Goal: Task Accomplishment & Management: Manage account settings

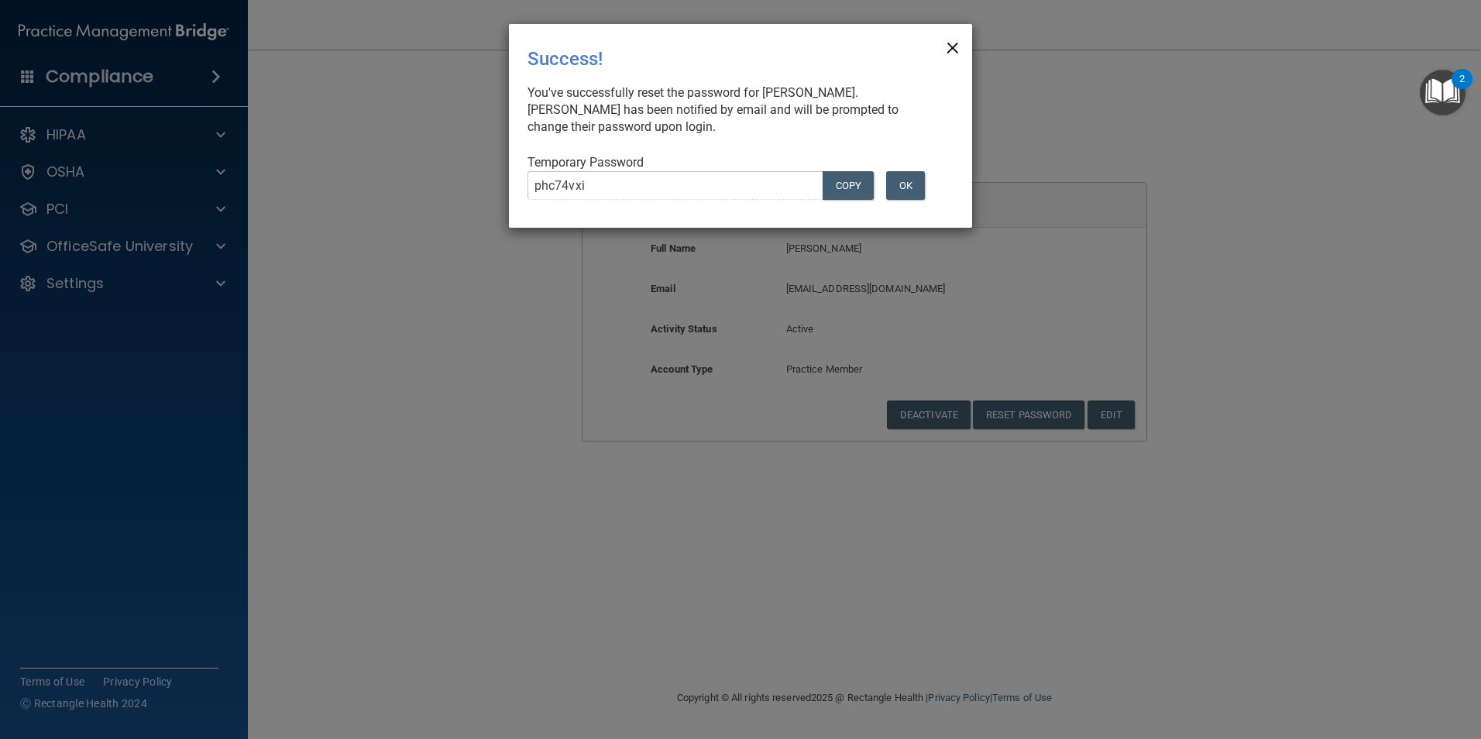
click at [958, 48] on span "×" at bounding box center [953, 45] width 14 height 31
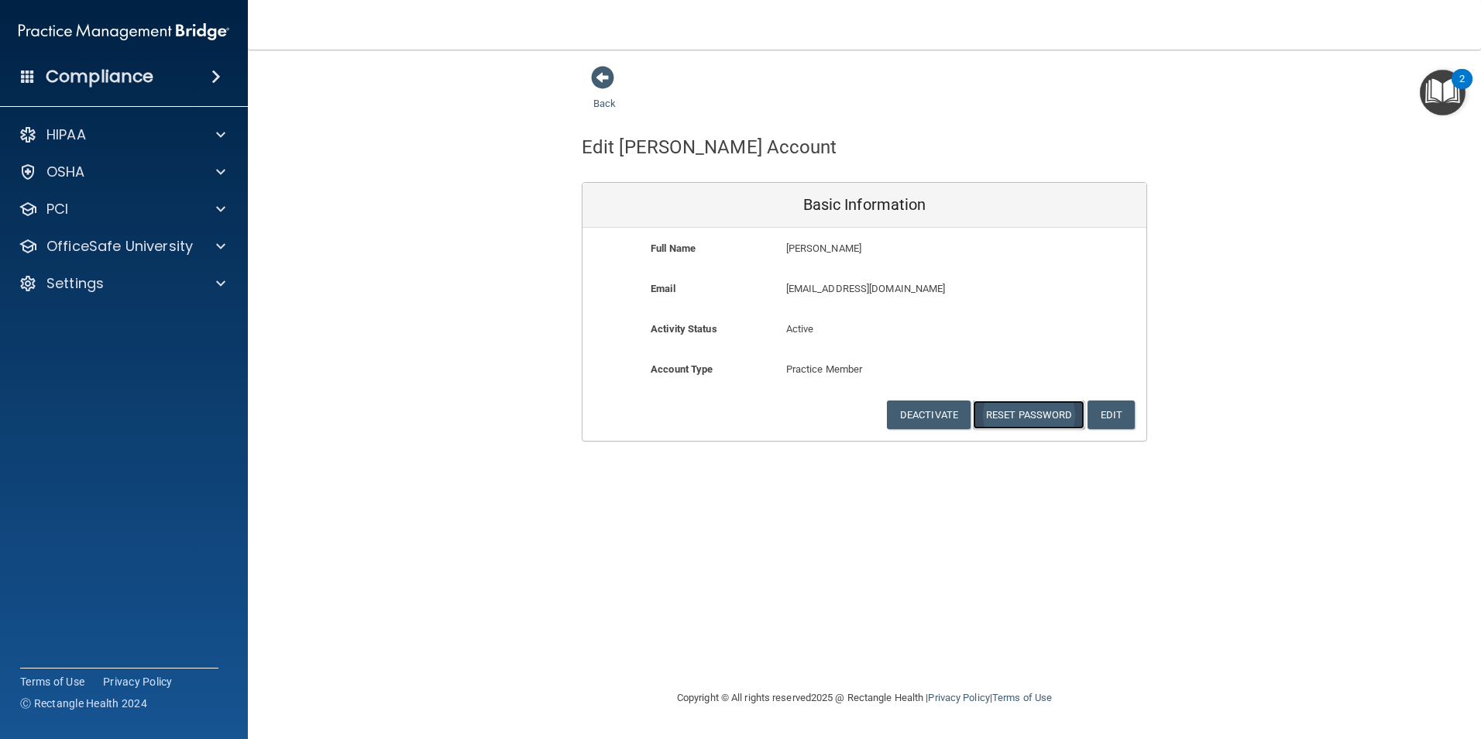
click at [1058, 417] on button "Reset Password" at bounding box center [1029, 415] width 112 height 29
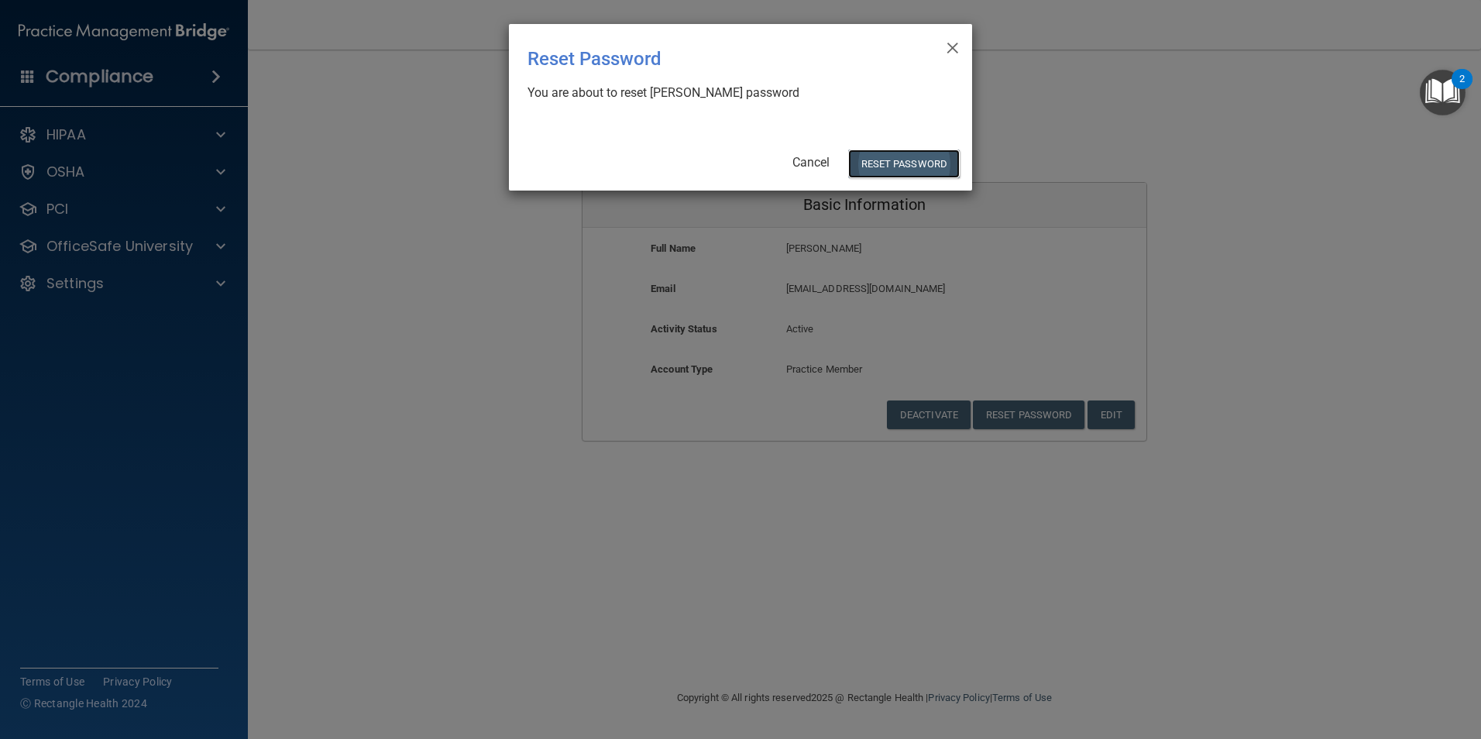
click at [875, 156] on button "Reset Password" at bounding box center [904, 164] width 112 height 29
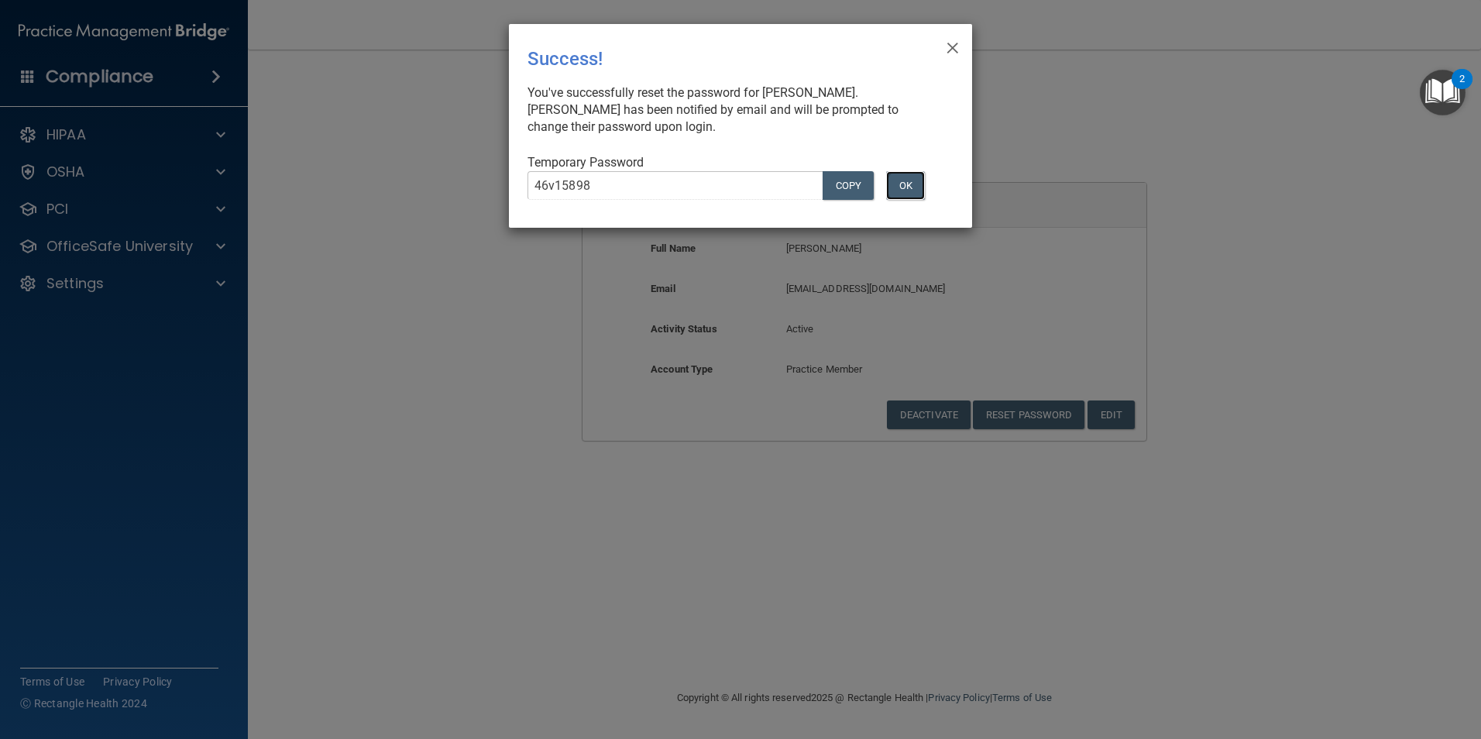
click at [897, 183] on button "OK" at bounding box center [905, 185] width 39 height 29
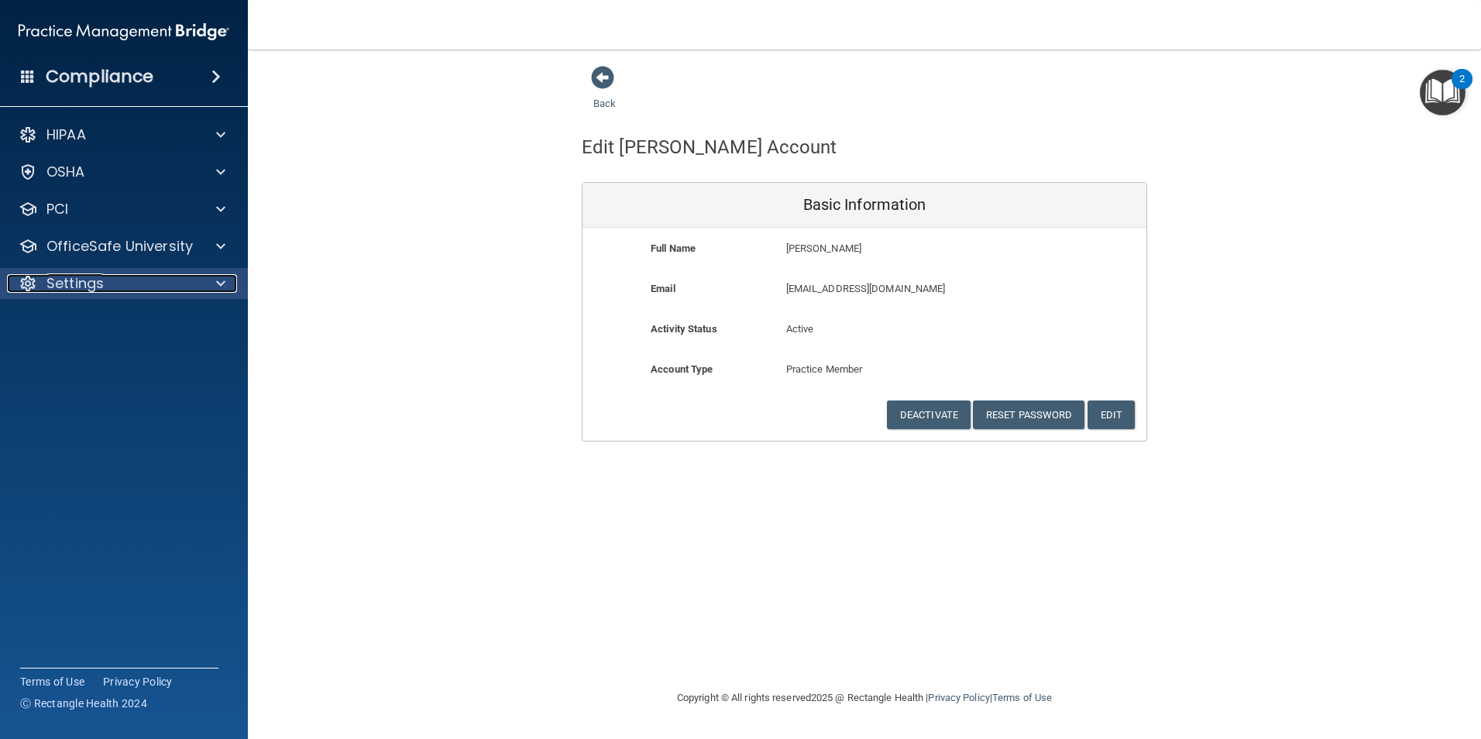
click at [76, 277] on p "Settings" at bounding box center [74, 283] width 57 height 19
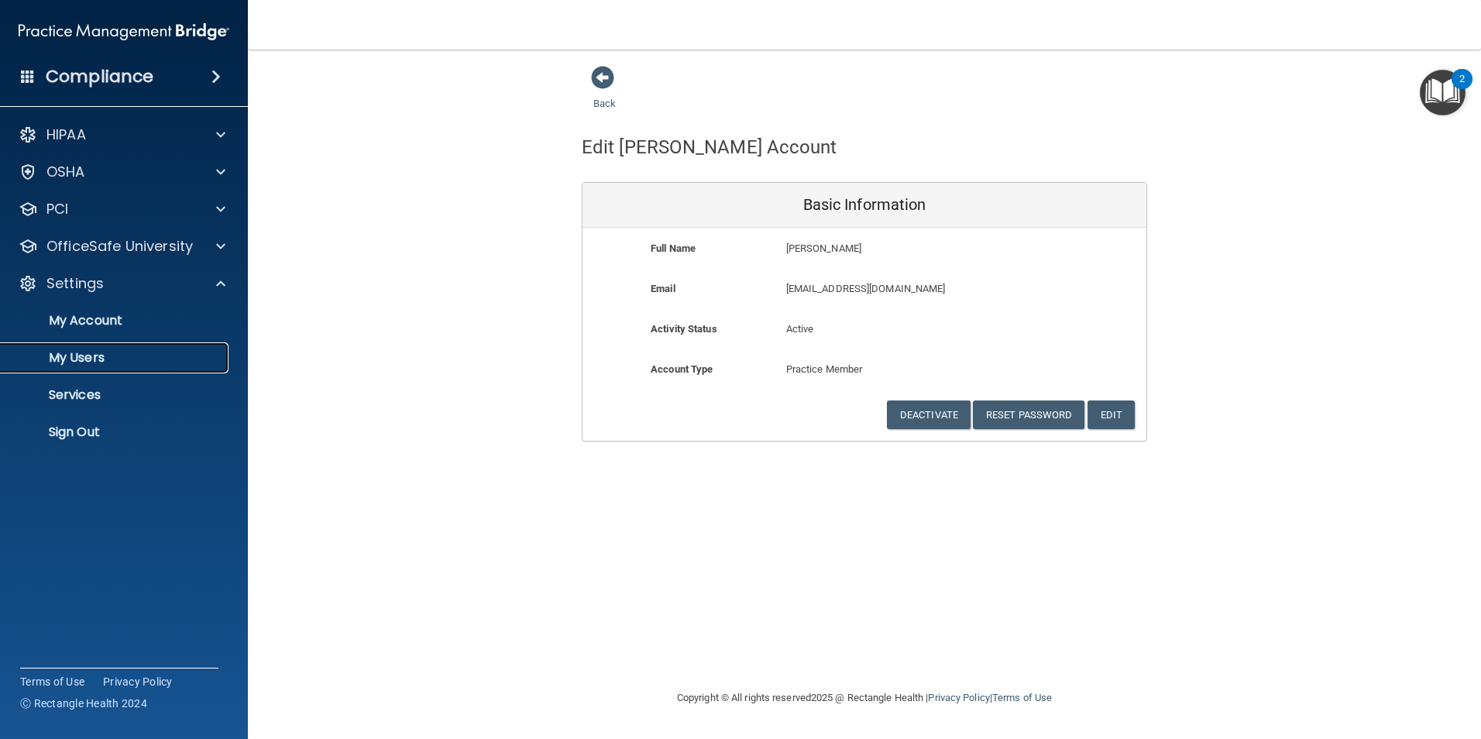
click at [91, 350] on p "My Users" at bounding box center [115, 357] width 211 height 15
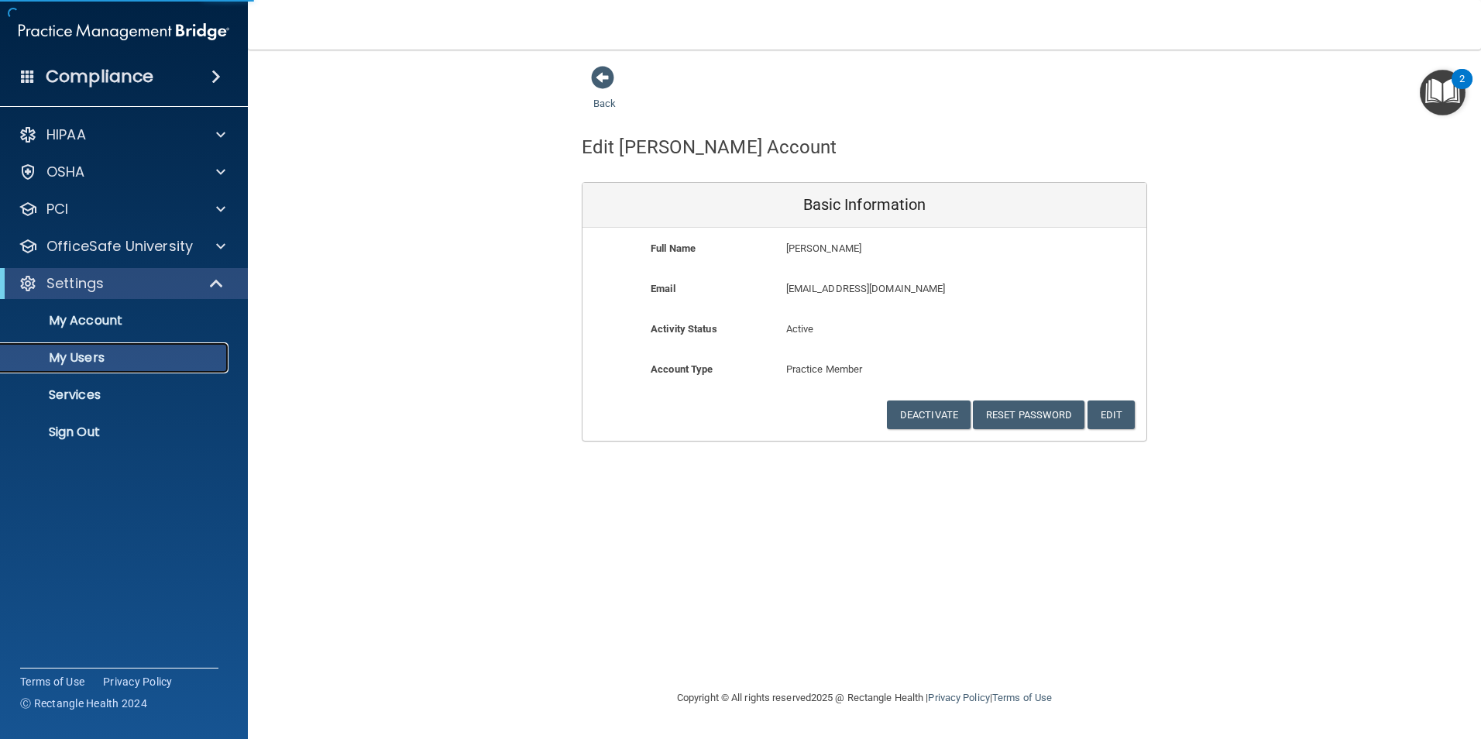
select select "20"
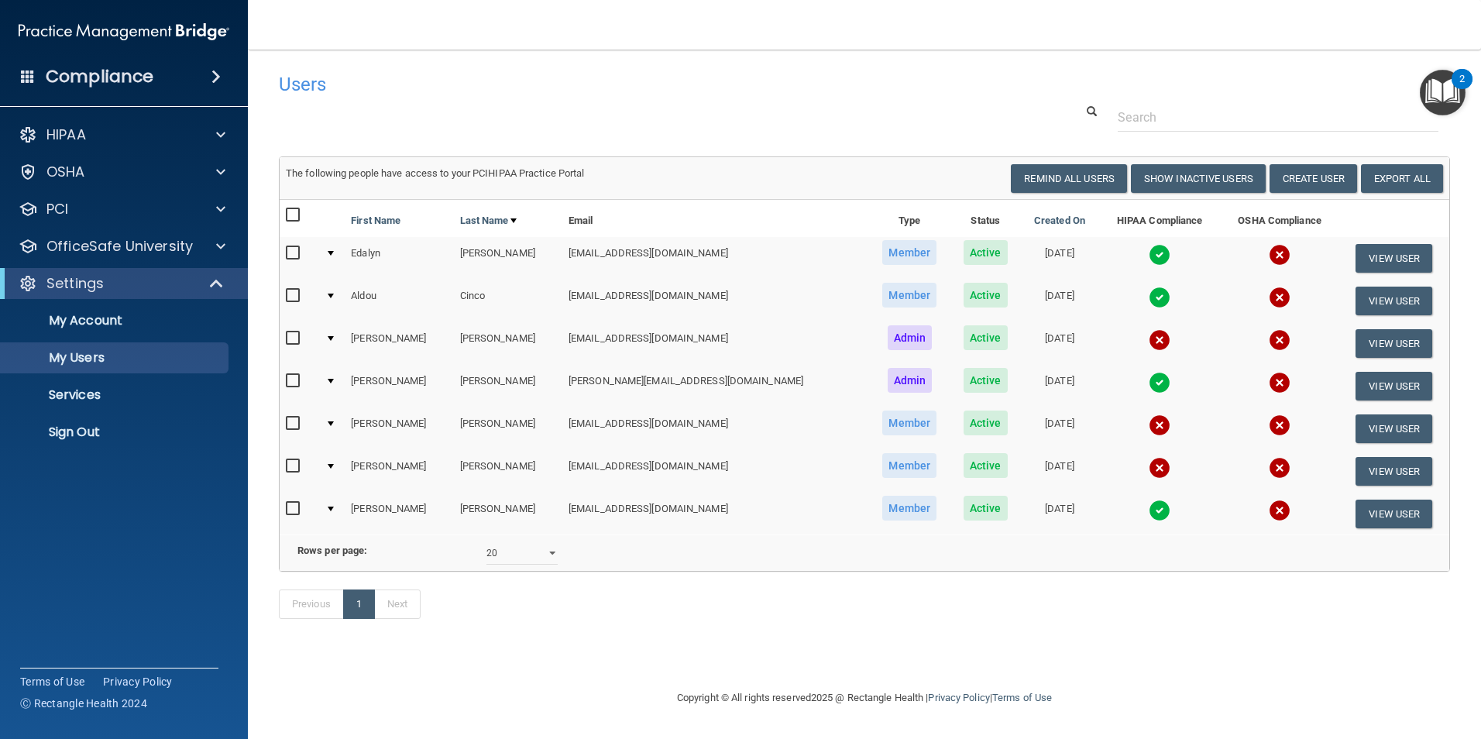
click at [1149, 294] on img at bounding box center [1160, 298] width 22 height 22
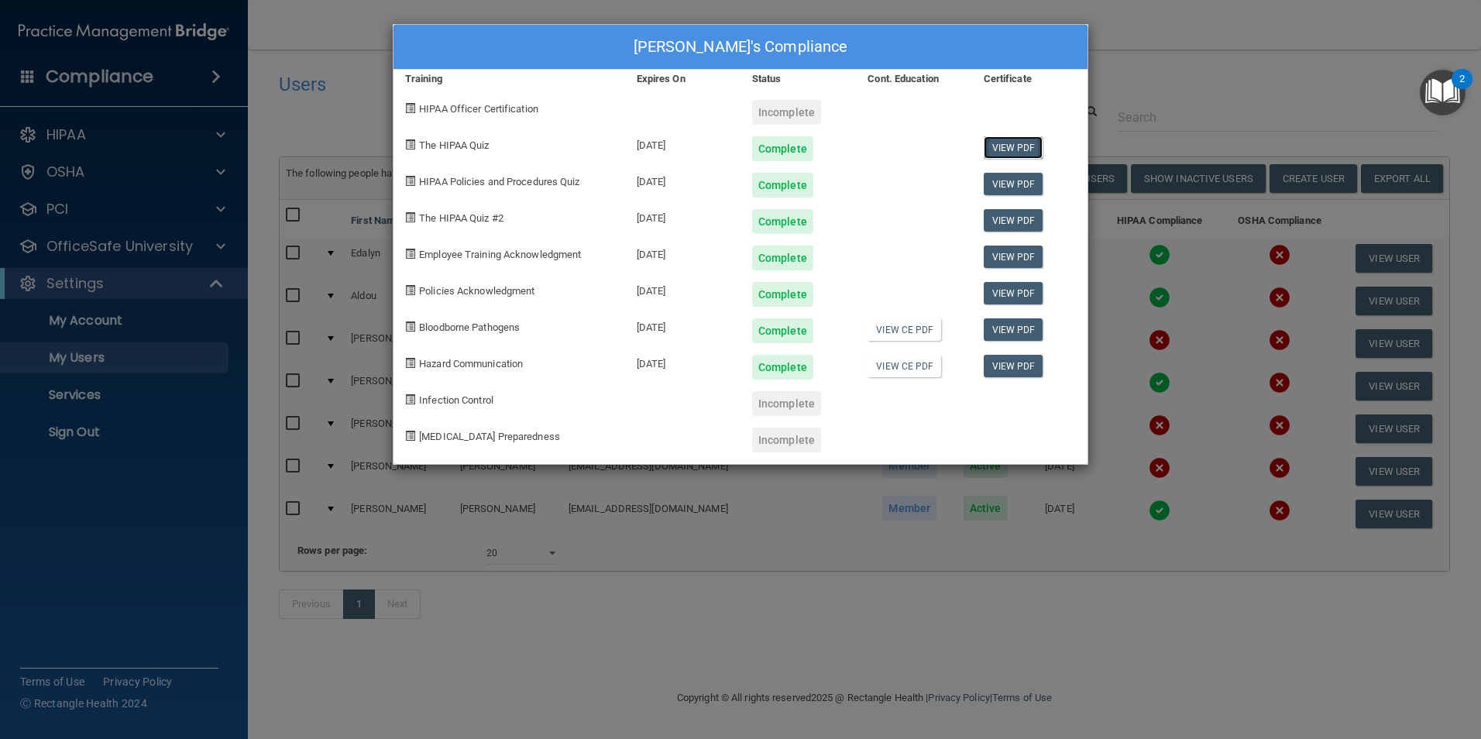
click at [1009, 146] on link "View PDF" at bounding box center [1014, 147] width 60 height 22
click at [1022, 190] on link "View PDF" at bounding box center [1014, 184] width 60 height 22
click at [1002, 219] on link "View PDF" at bounding box center [1014, 220] width 60 height 22
click at [990, 260] on link "View PDF" at bounding box center [1014, 257] width 60 height 22
click at [999, 327] on link "View PDF" at bounding box center [1014, 329] width 60 height 22
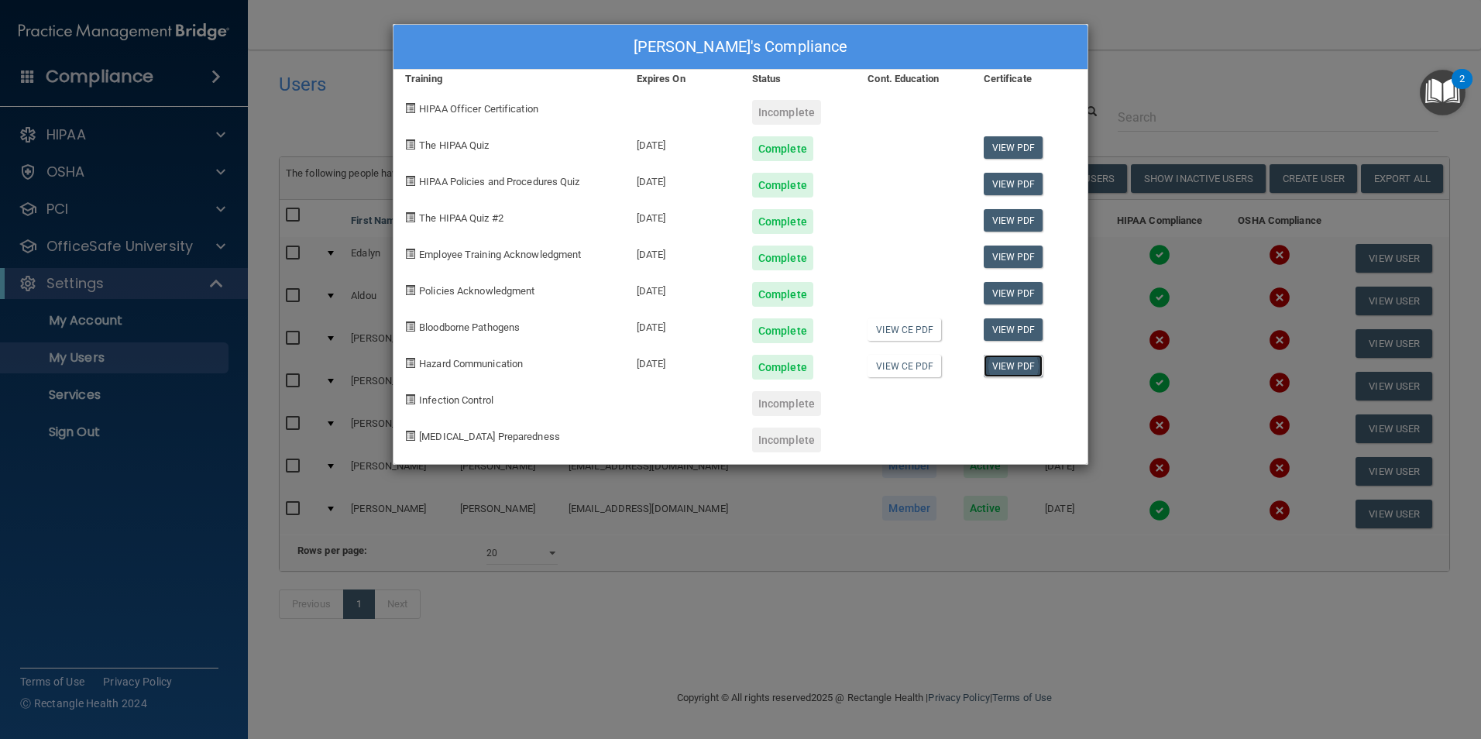
click at [998, 364] on link "View PDF" at bounding box center [1014, 366] width 60 height 22
click at [1064, 700] on div "[PERSON_NAME]'s Compliance Training Expires On Status Cont. Education Certifica…" at bounding box center [740, 369] width 1481 height 739
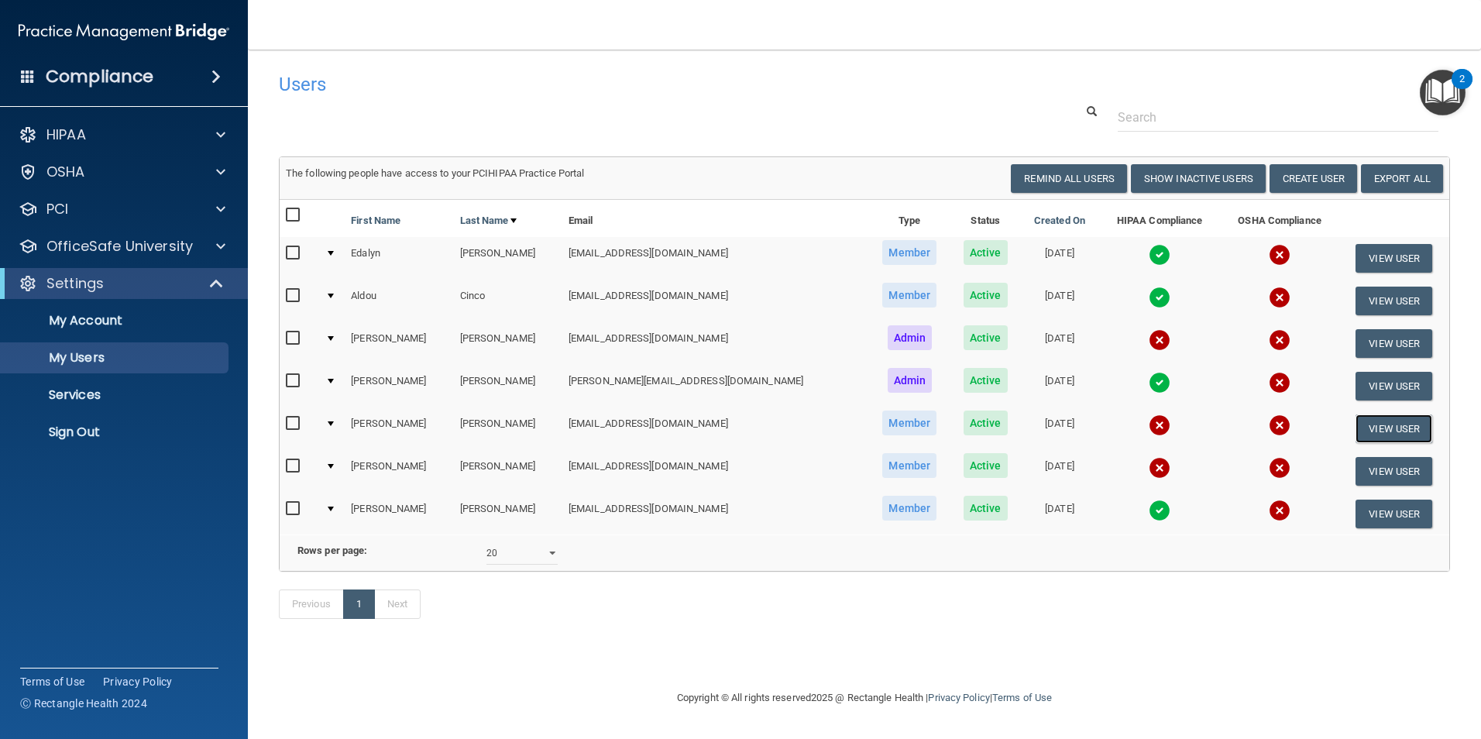
drag, startPoint x: 1374, startPoint y: 421, endPoint x: 1136, endPoint y: 389, distance: 240.8
click at [1374, 421] on button "View User" at bounding box center [1394, 428] width 77 height 29
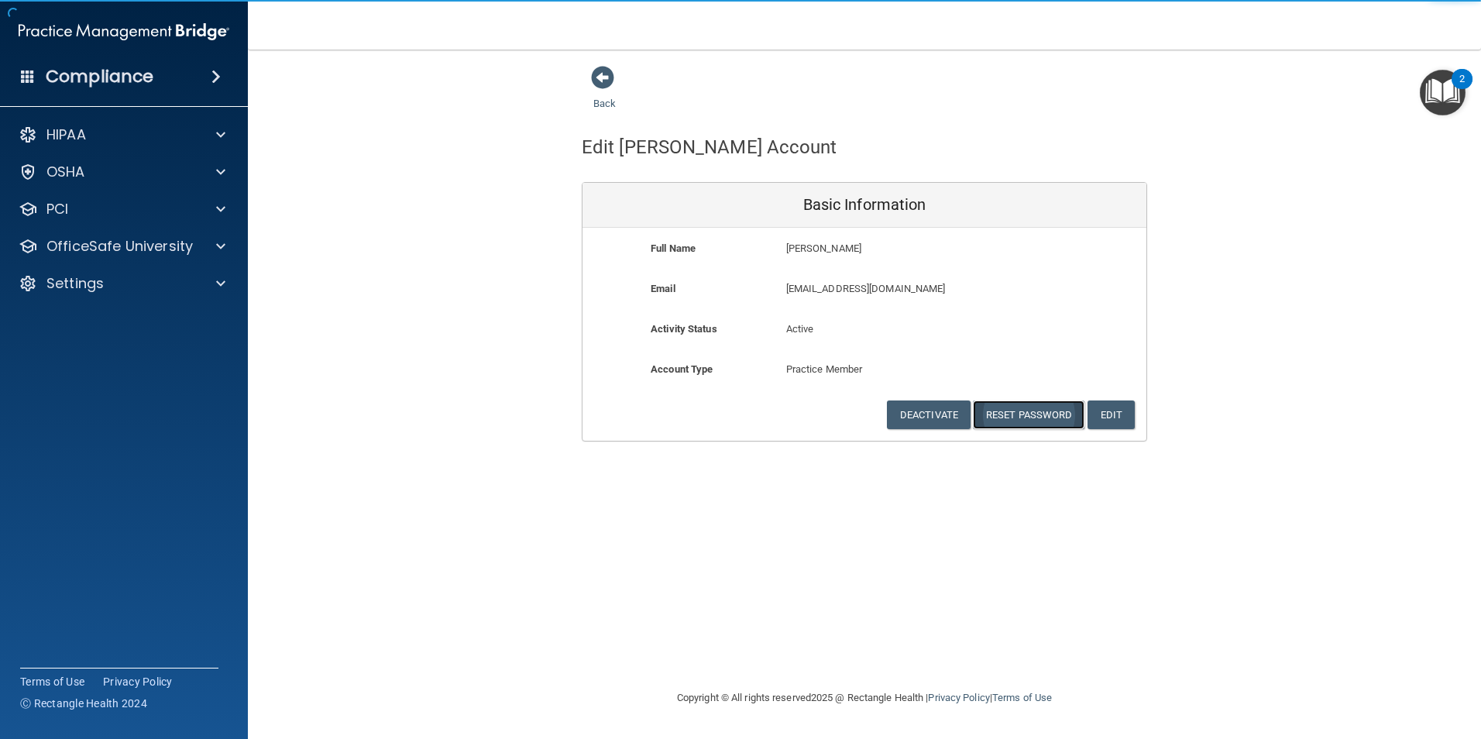
click at [1007, 414] on button "Reset Password" at bounding box center [1029, 415] width 112 height 29
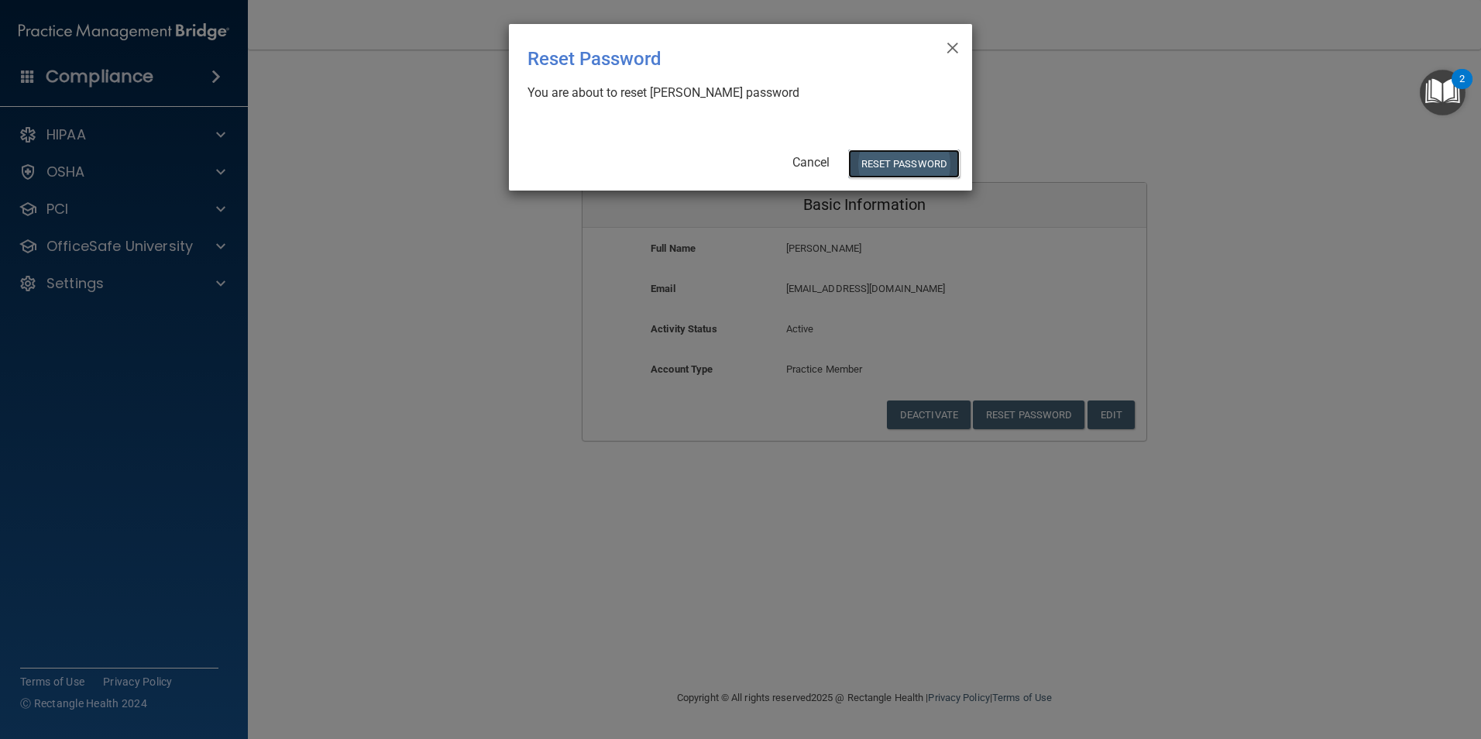
click at [880, 159] on button "Reset Password" at bounding box center [904, 164] width 112 height 29
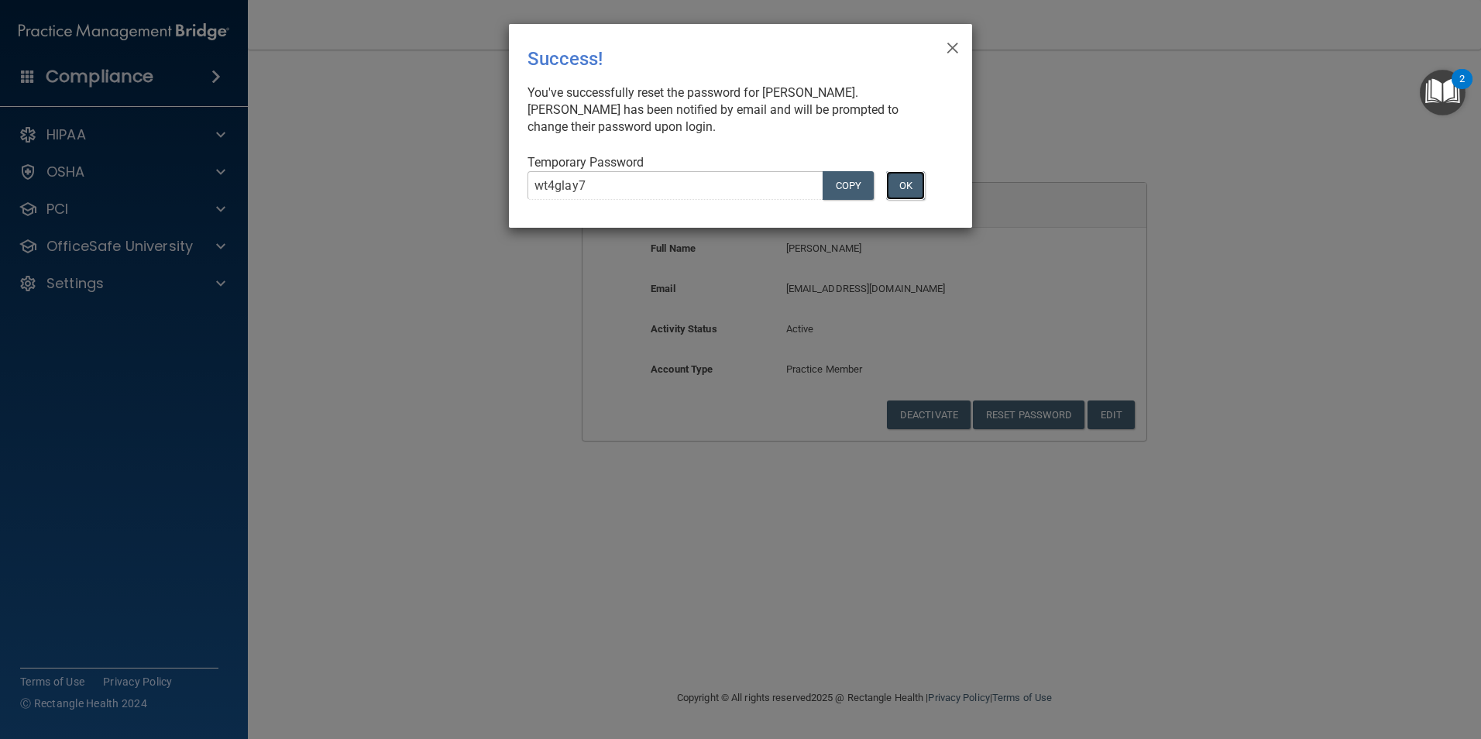
click at [920, 199] on button "OK" at bounding box center [905, 185] width 39 height 29
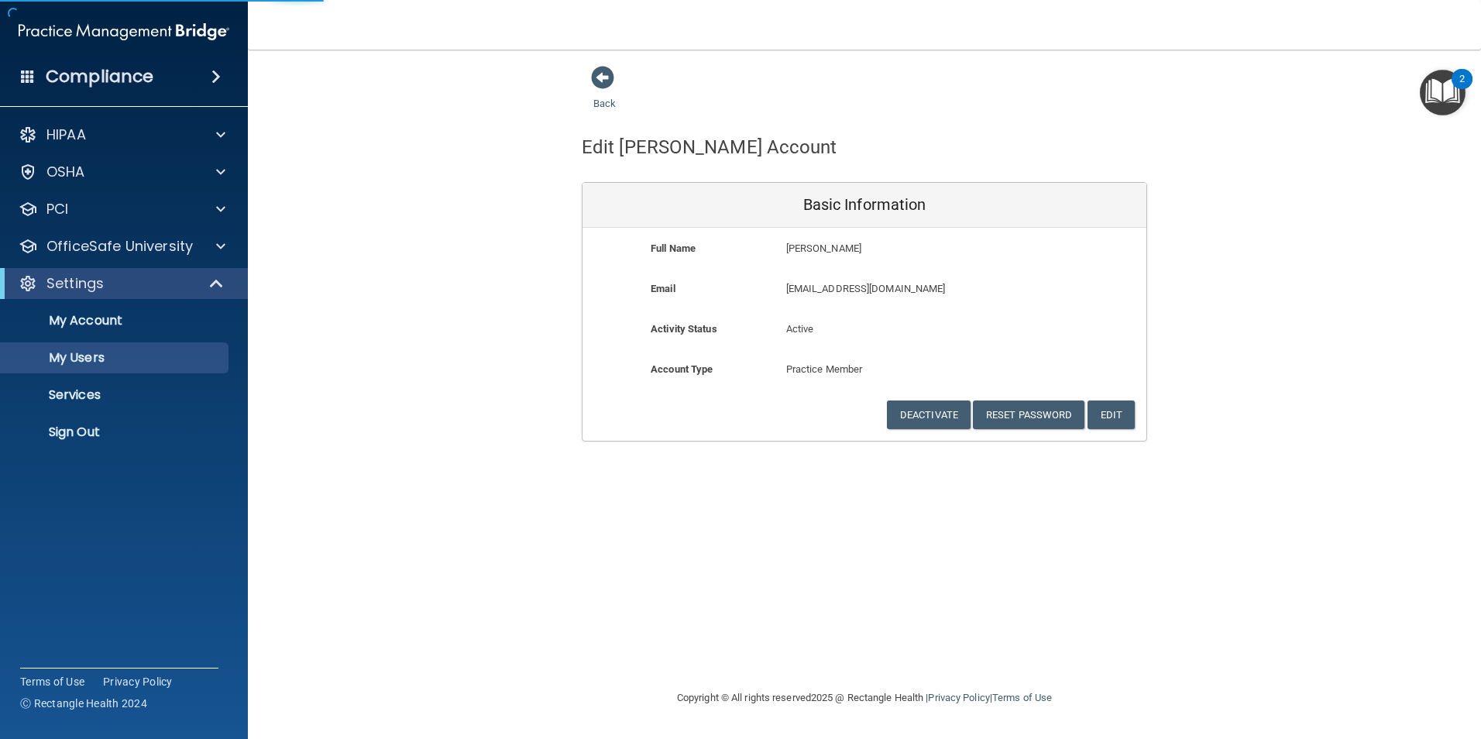
select select "20"
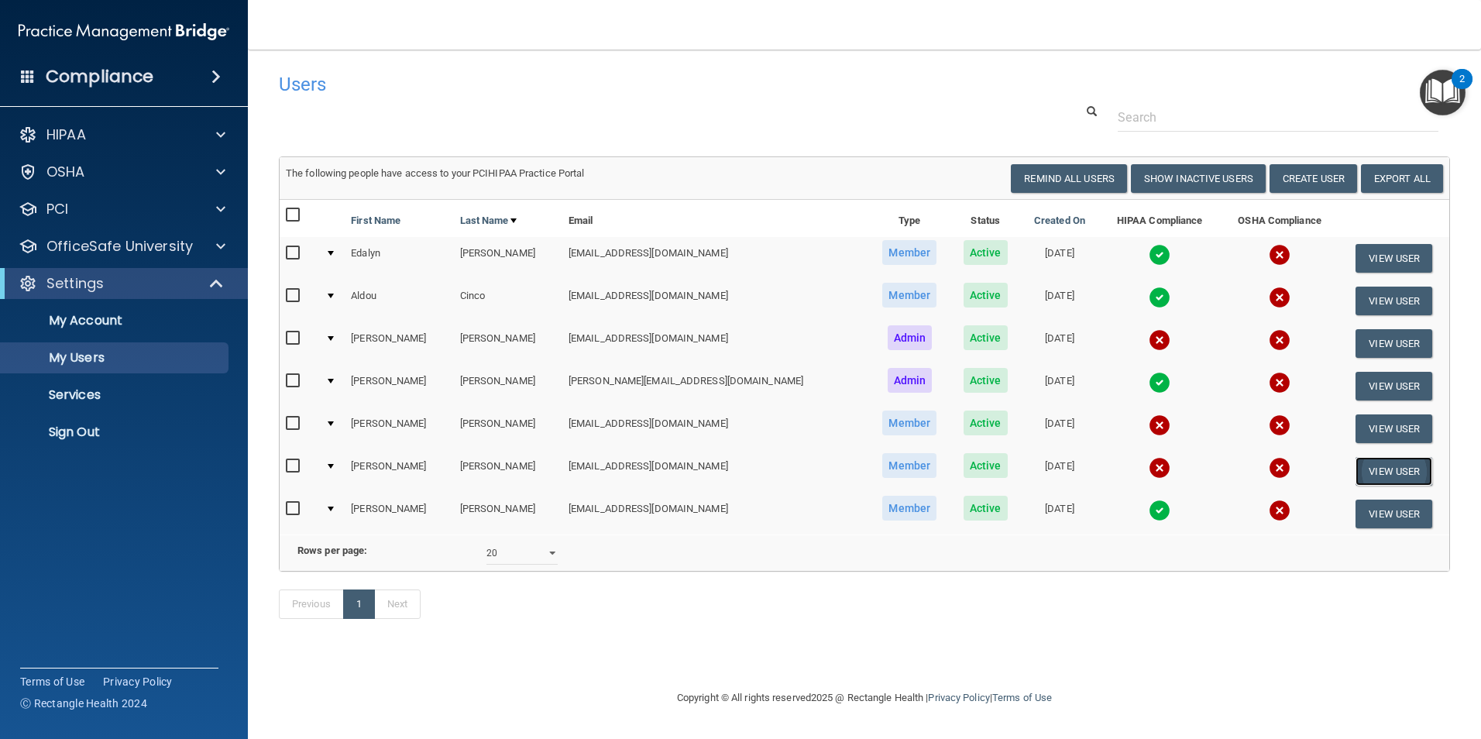
click at [1373, 473] on button "View User" at bounding box center [1394, 471] width 77 height 29
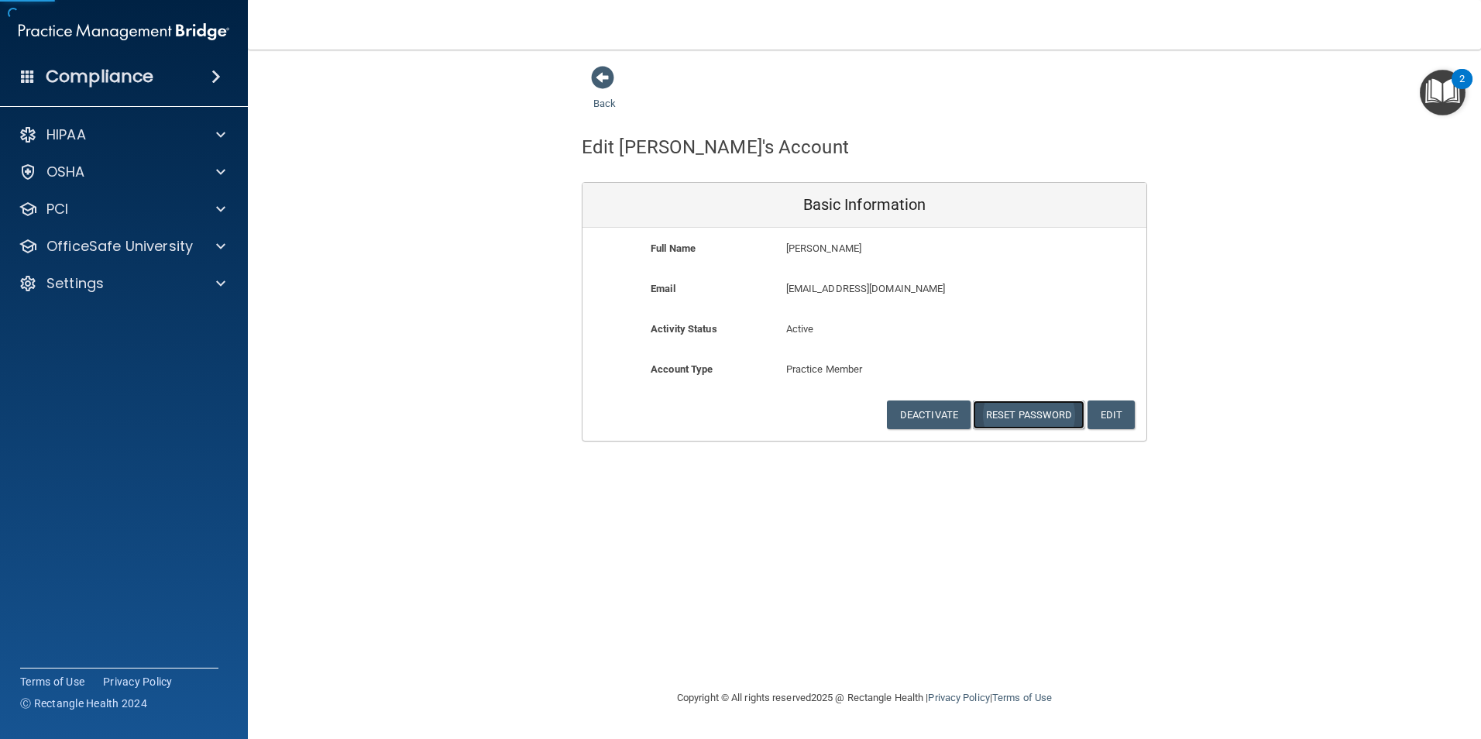
click at [1014, 417] on button "Reset Password" at bounding box center [1029, 415] width 112 height 29
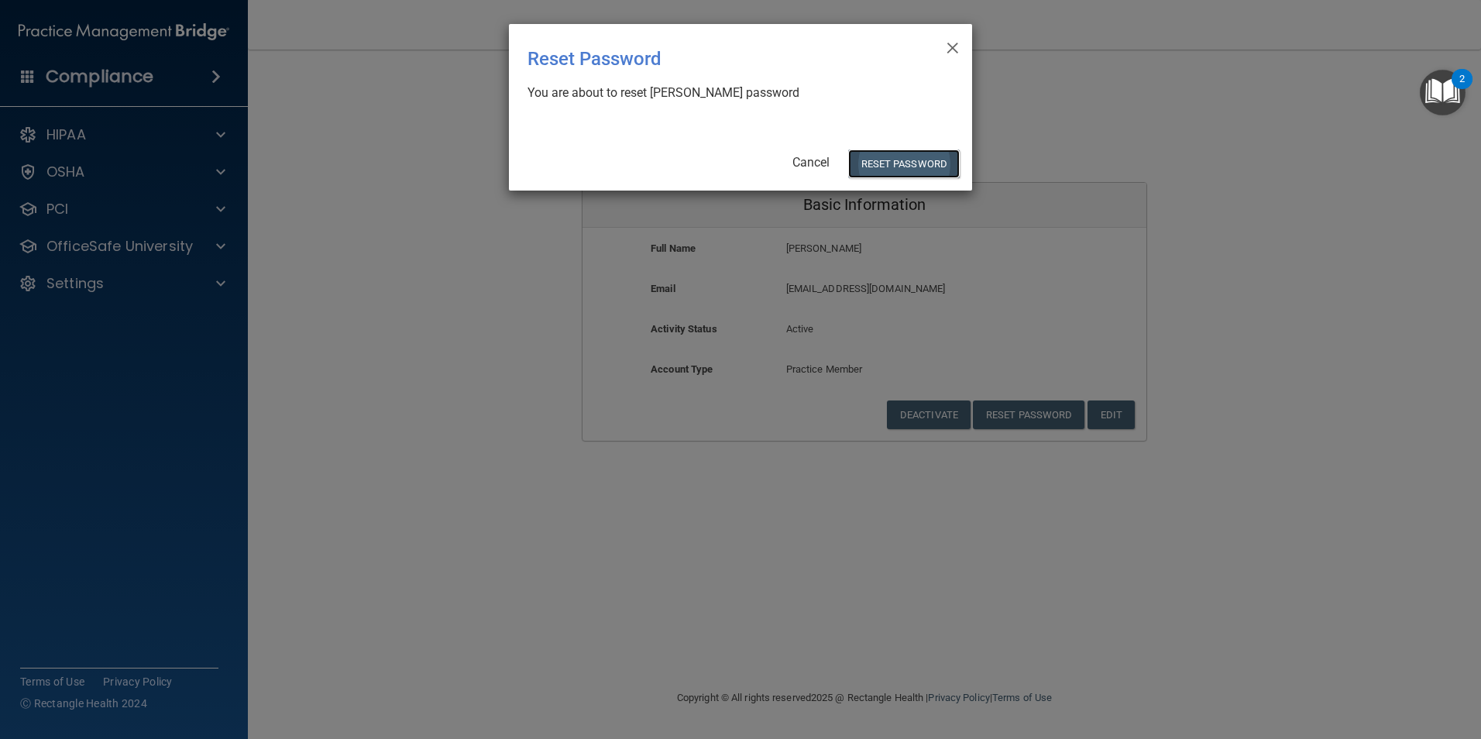
click at [902, 168] on button "Reset Password" at bounding box center [904, 164] width 112 height 29
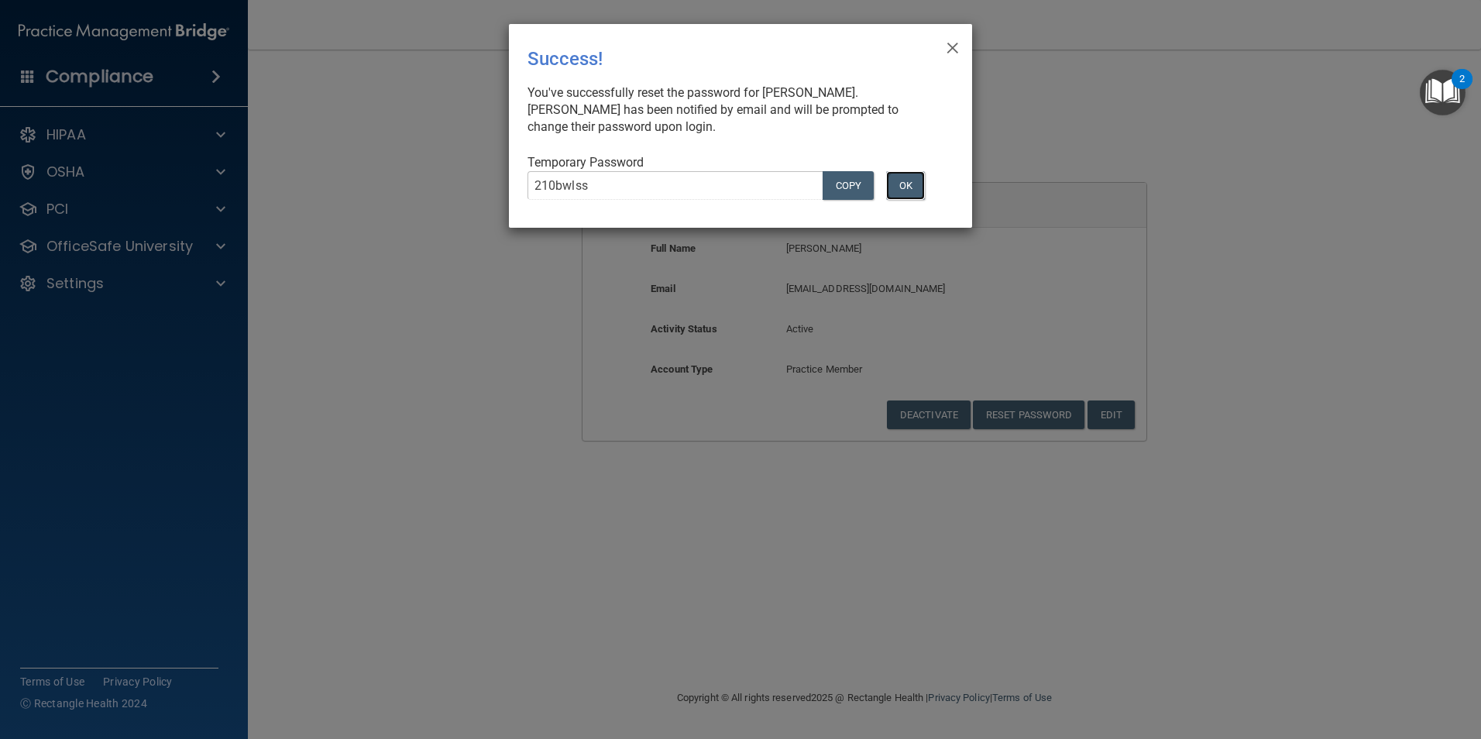
click at [912, 184] on button "OK" at bounding box center [905, 185] width 39 height 29
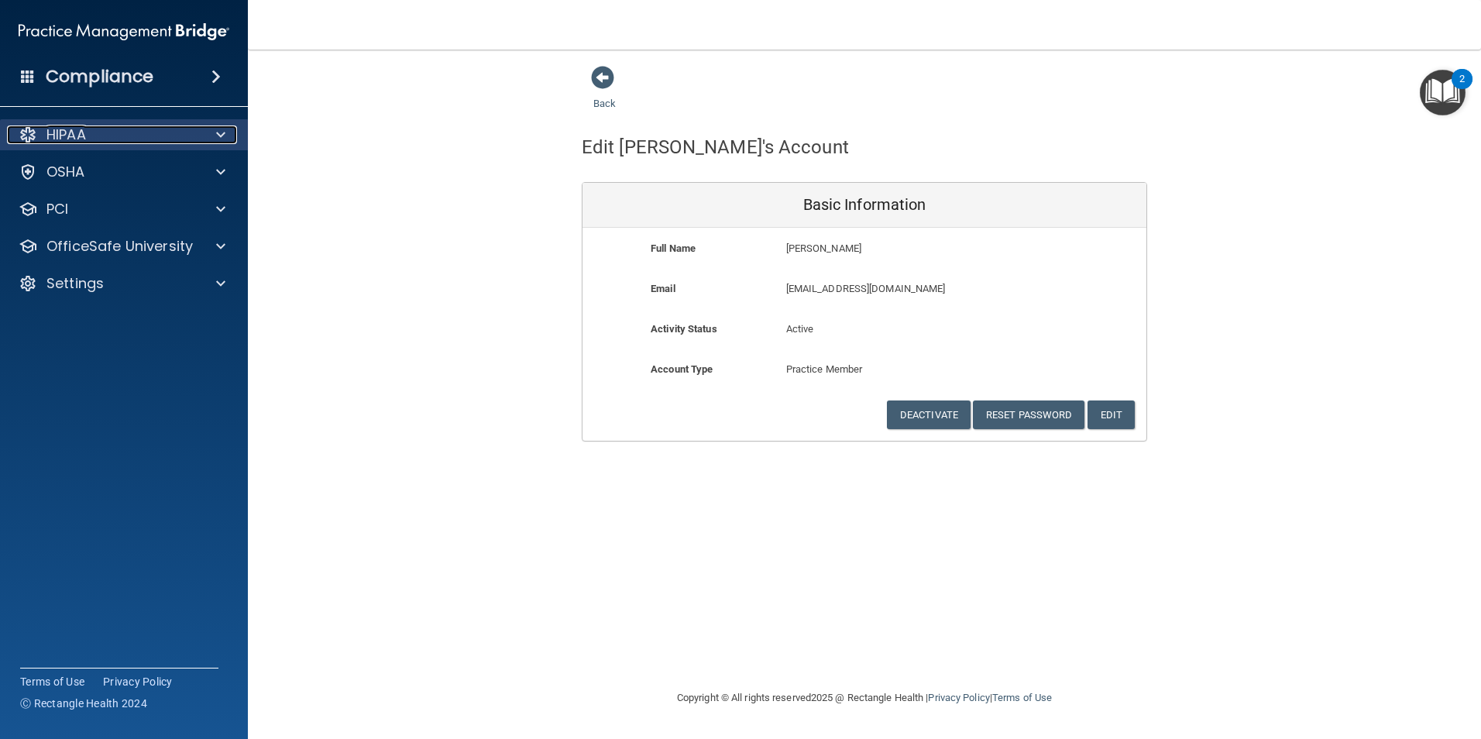
click at [85, 138] on p "HIPAA" at bounding box center [66, 134] width 40 height 19
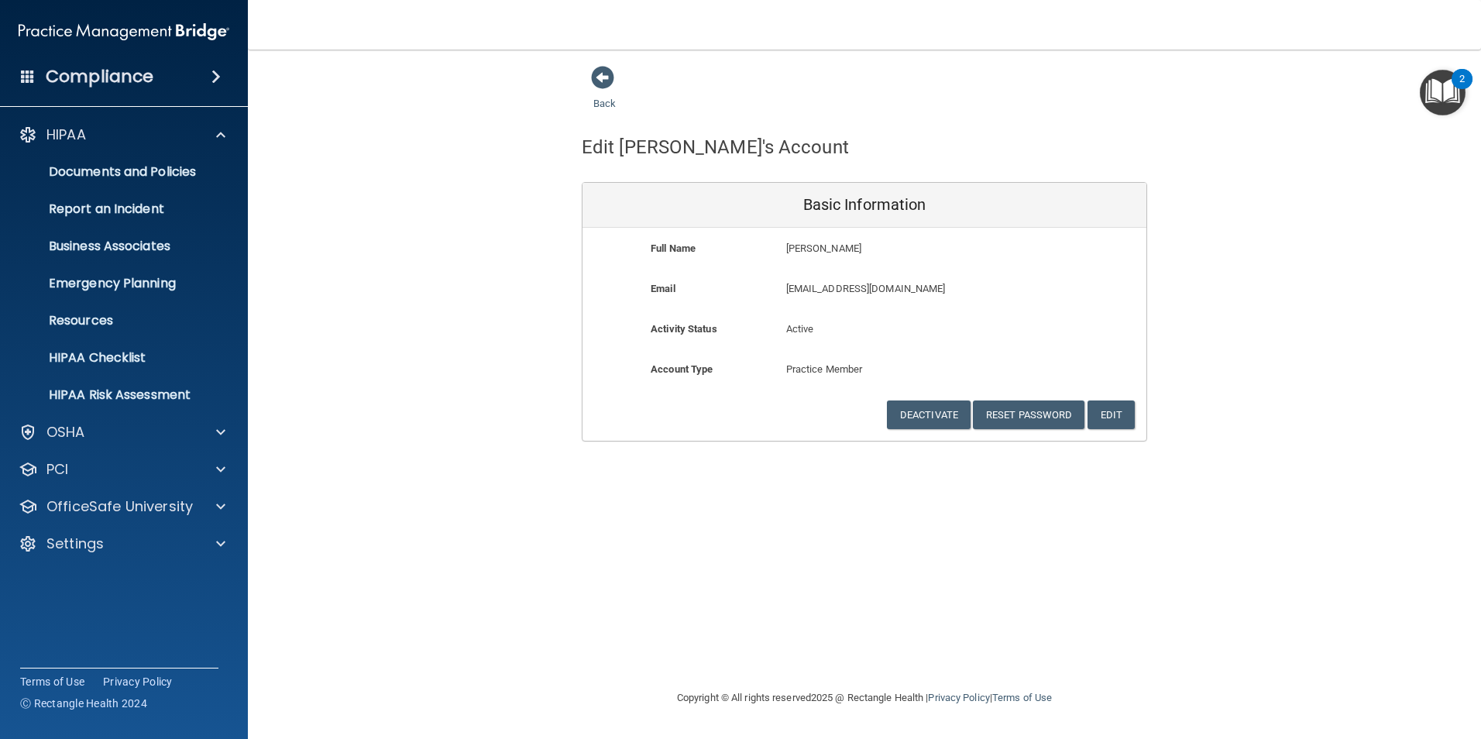
click at [117, 525] on div "HIPAA Documents and Policies Report an Incident Business Associates Emergency P…" at bounding box center [124, 342] width 249 height 459
click at [125, 499] on p "OfficeSafe University" at bounding box center [119, 506] width 146 height 19
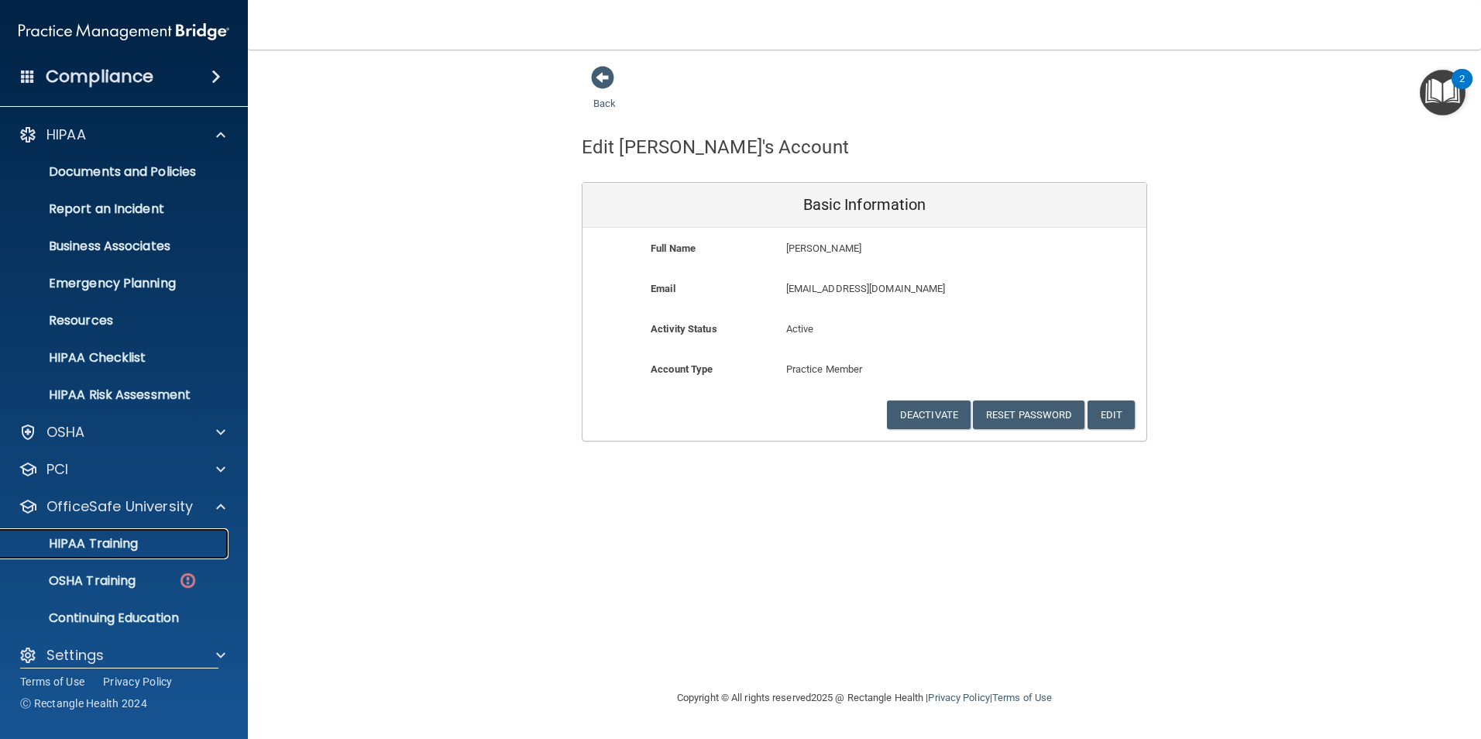
click at [117, 541] on p "HIPAA Training" at bounding box center [74, 543] width 128 height 15
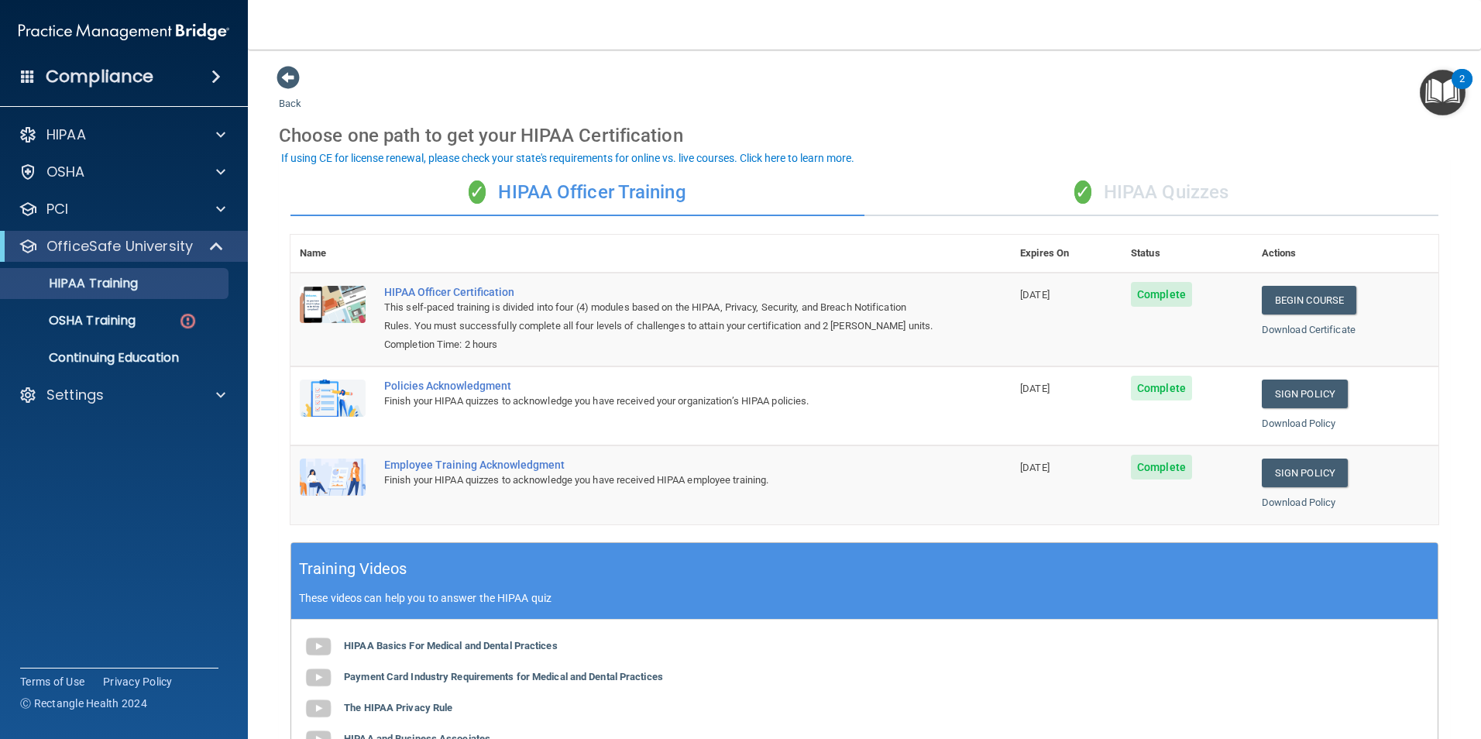
click at [1123, 200] on div "✓ HIPAA Quizzes" at bounding box center [1152, 193] width 574 height 46
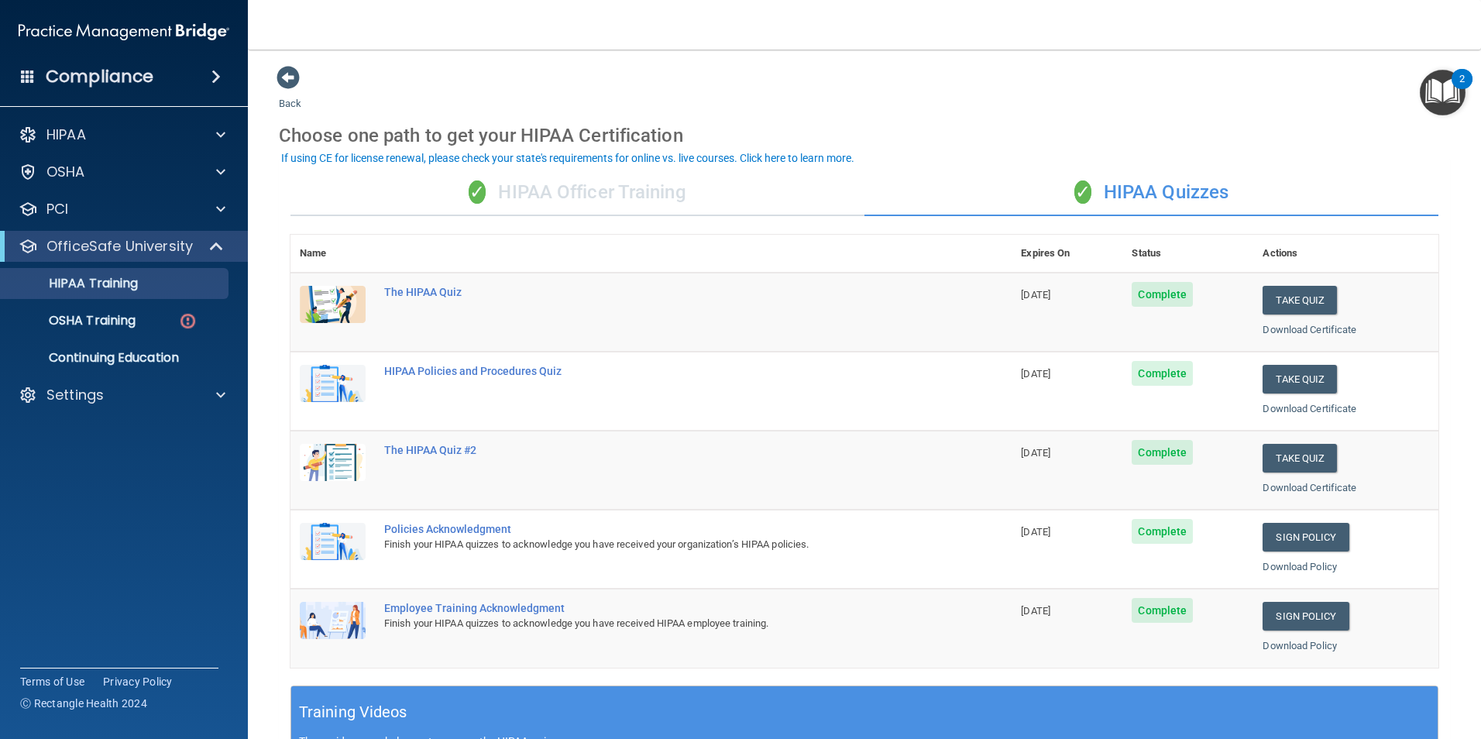
click at [659, 188] on div "✓ HIPAA Officer Training" at bounding box center [578, 193] width 574 height 46
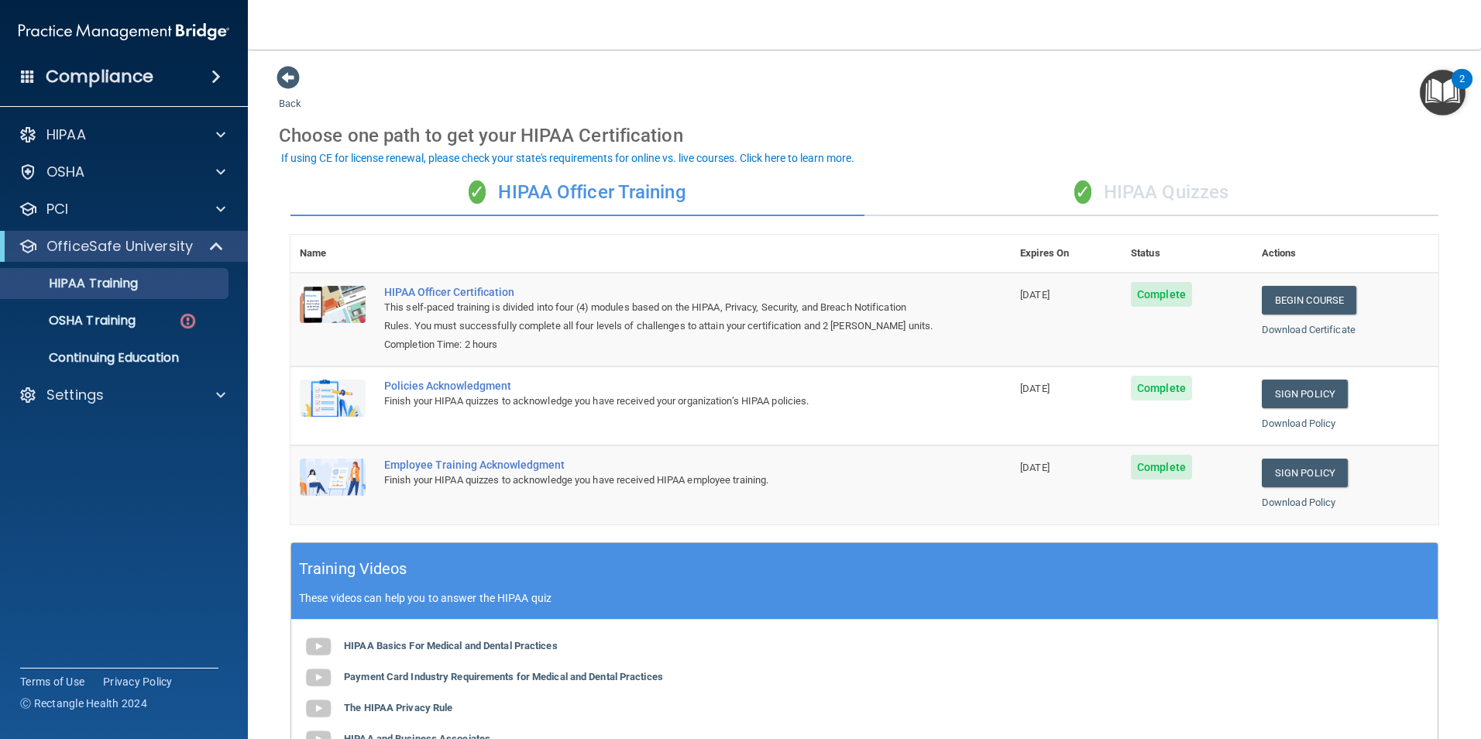
click at [1112, 201] on div "✓ HIPAA Quizzes" at bounding box center [1152, 193] width 574 height 46
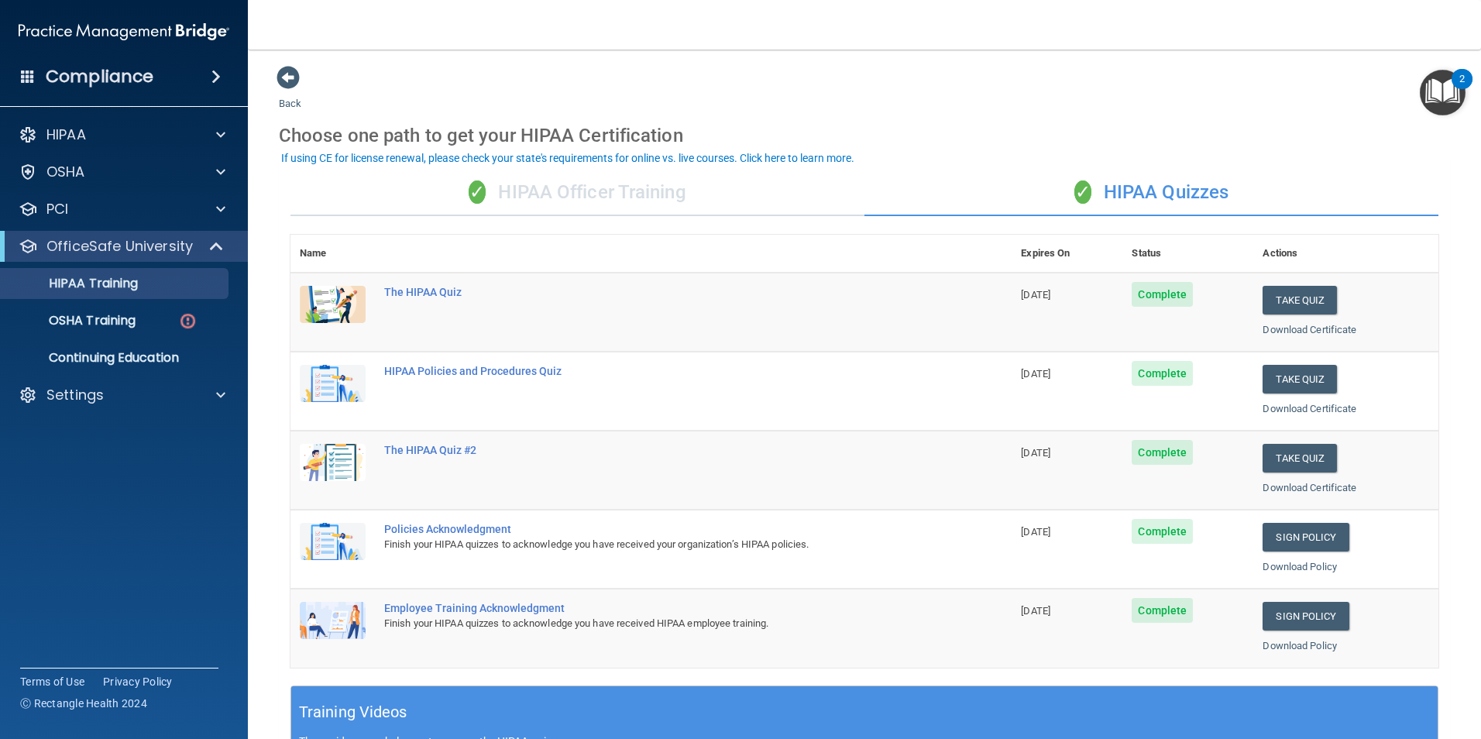
click at [755, 190] on div "✓ HIPAA Officer Training" at bounding box center [578, 193] width 574 height 46
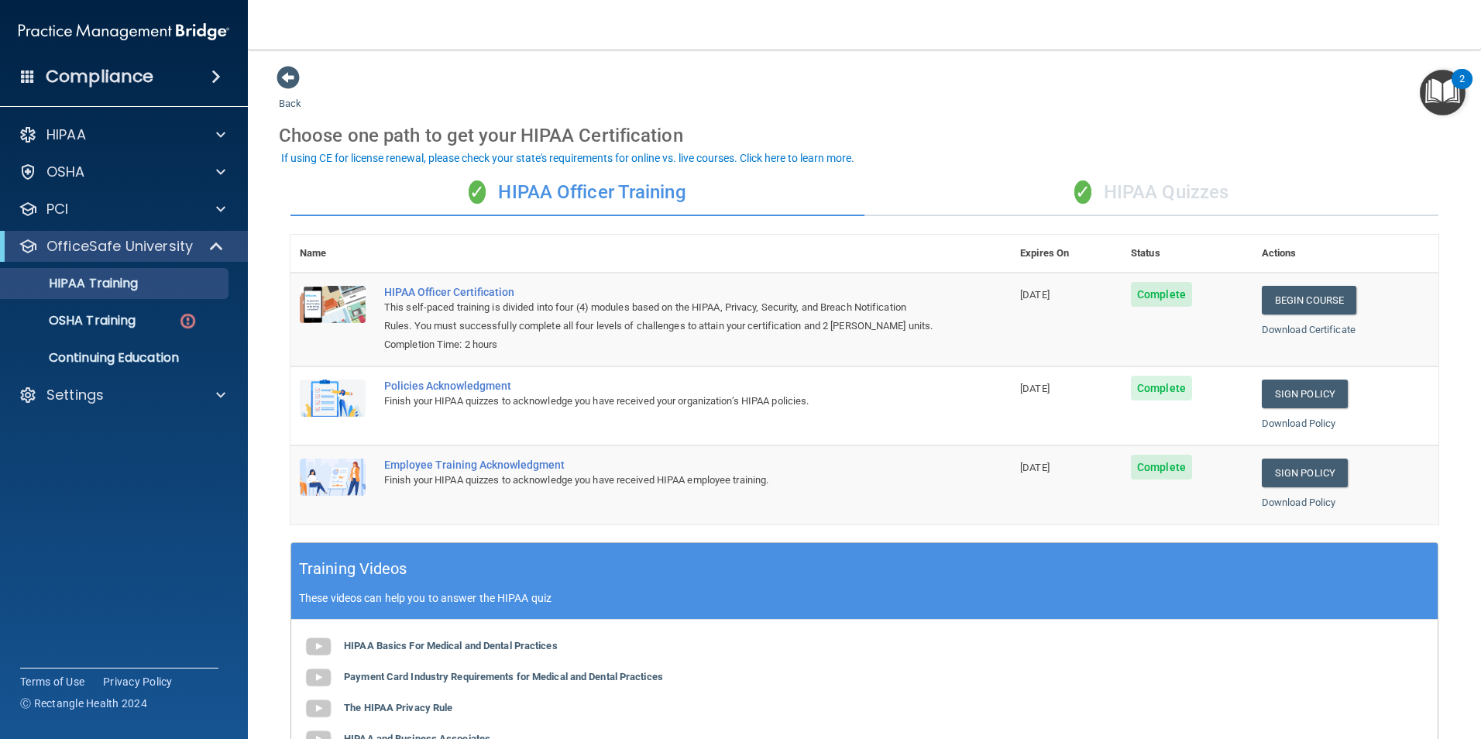
click at [1191, 177] on div "✓ HIPAA Quizzes" at bounding box center [1152, 193] width 574 height 46
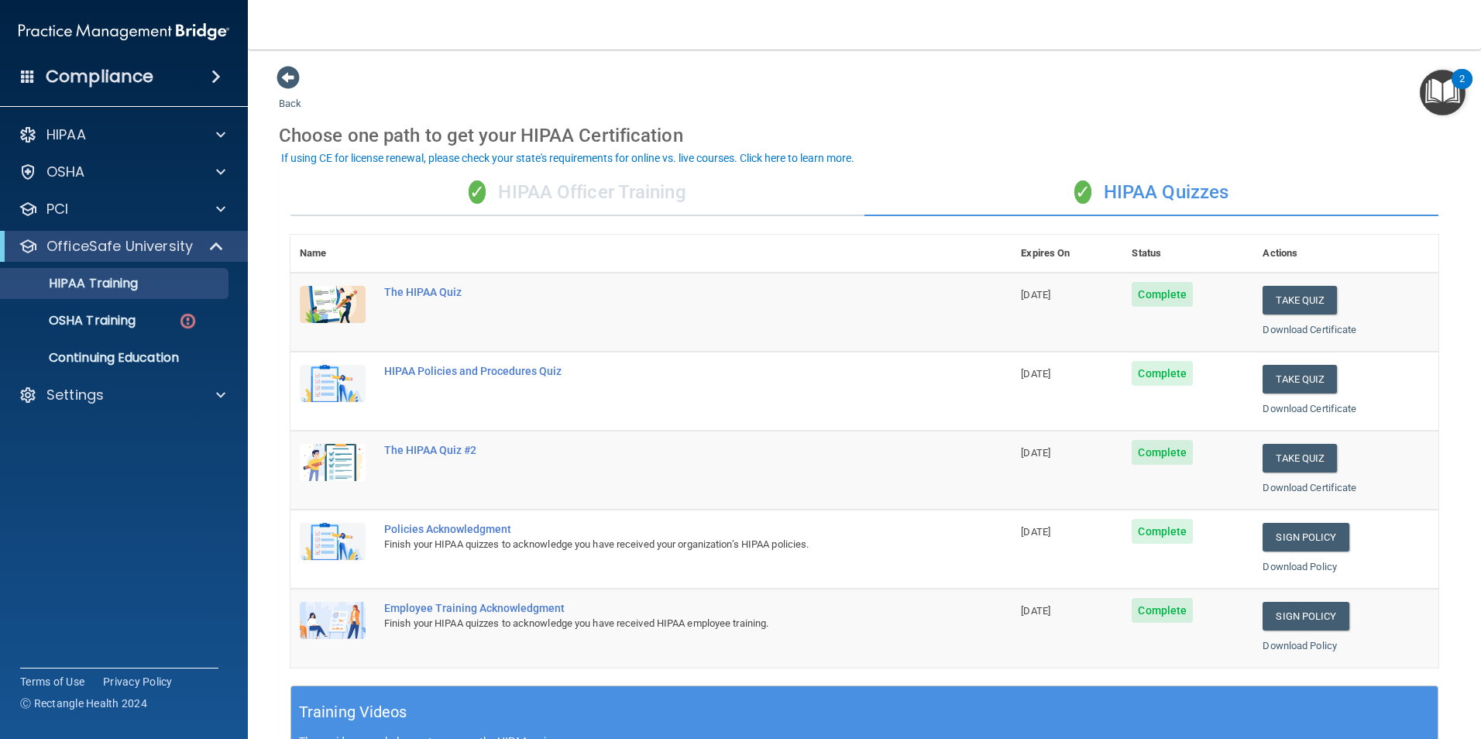
click at [604, 205] on div "✓ HIPAA Officer Training" at bounding box center [578, 193] width 574 height 46
